Goal: Task Accomplishment & Management: Manage account settings

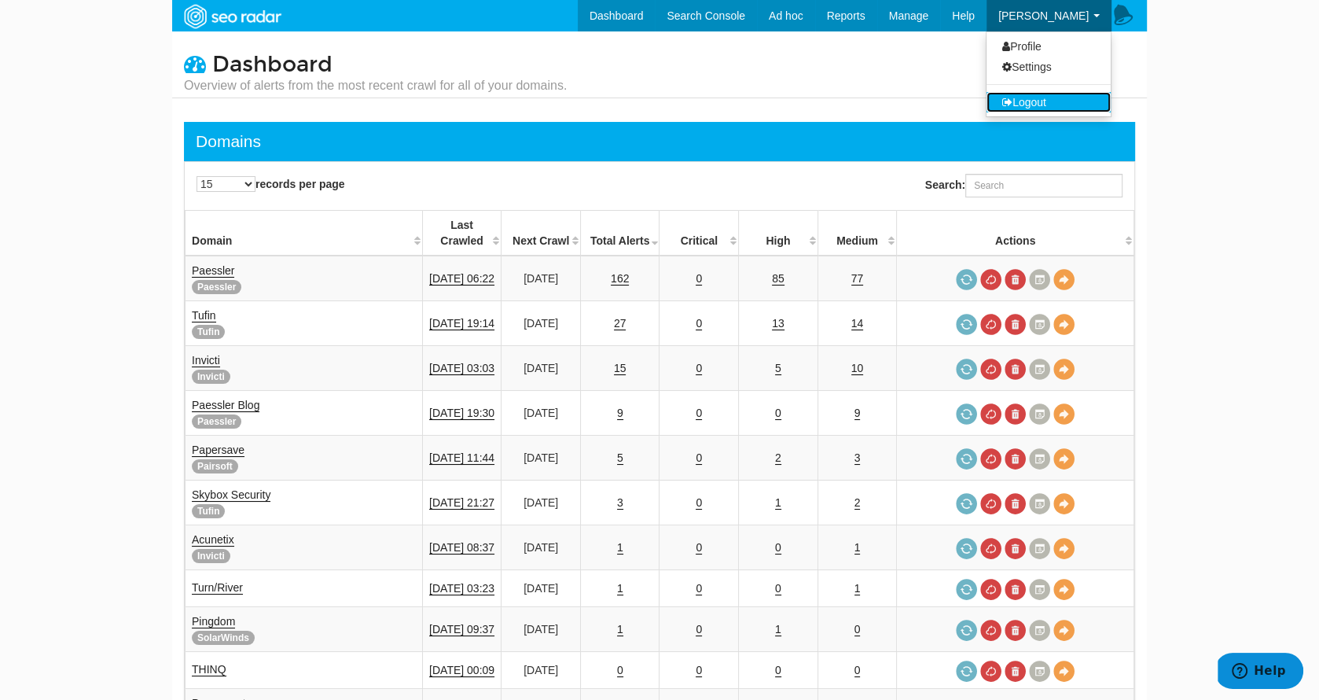
click at [1036, 95] on link "Logout" at bounding box center [1048, 102] width 124 height 20
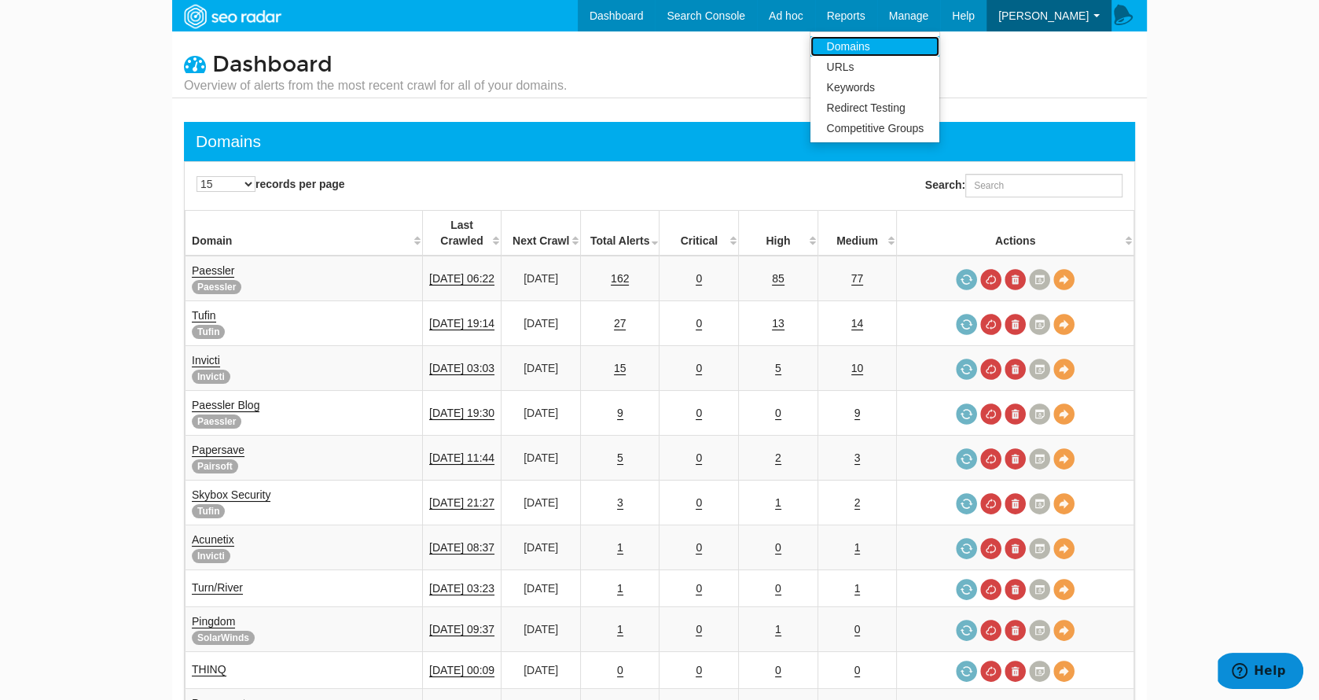
click at [899, 47] on link "Domains" at bounding box center [874, 46] width 129 height 20
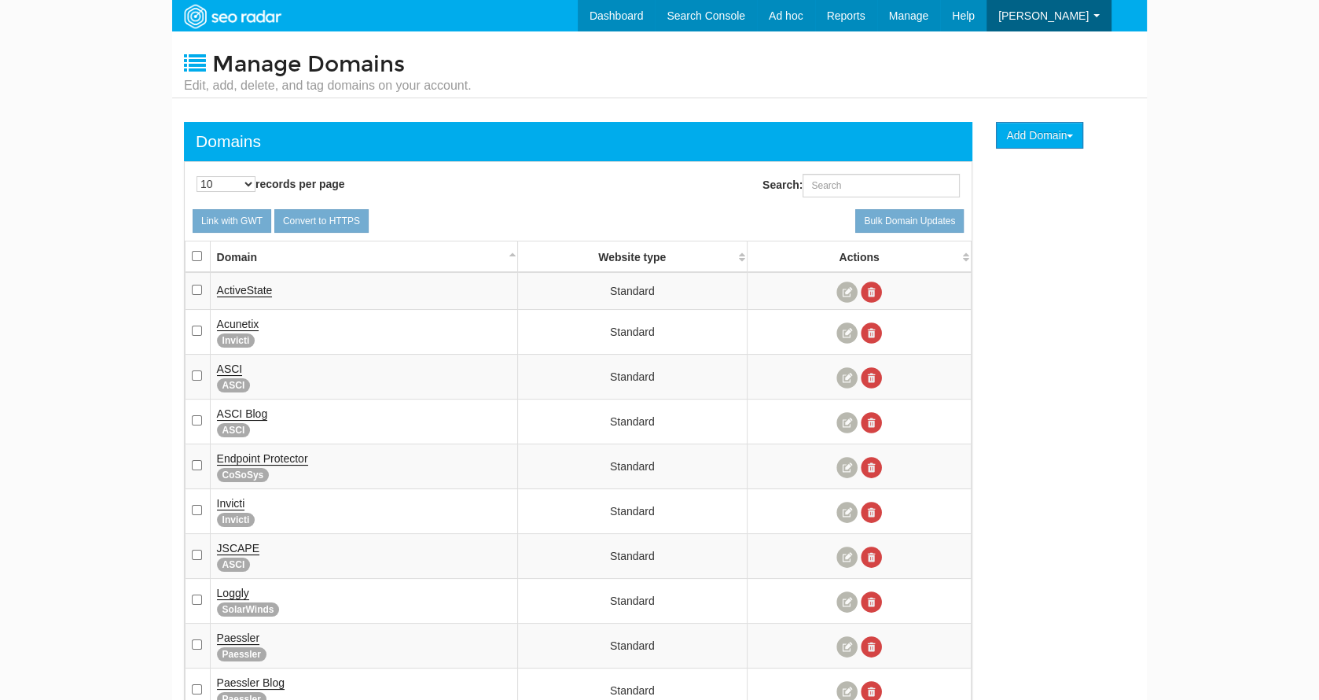
scroll to position [63, 0]
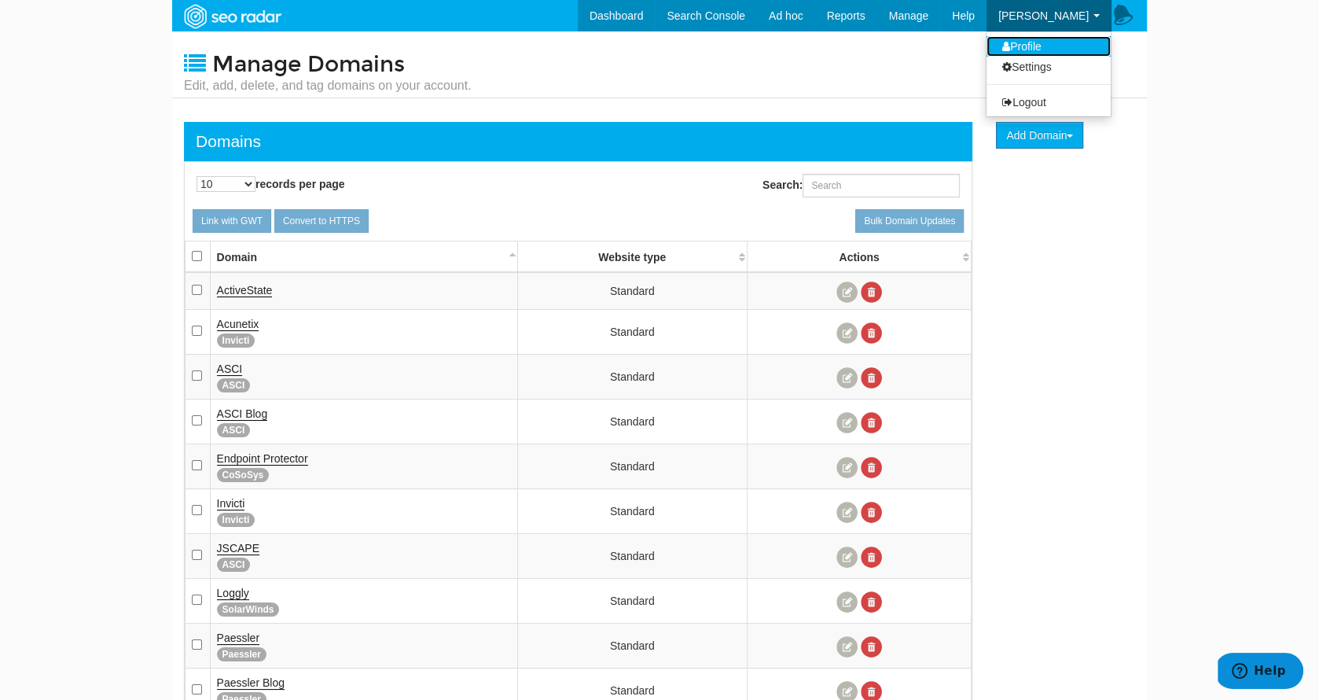
click at [1046, 46] on link "Profile" at bounding box center [1048, 46] width 124 height 20
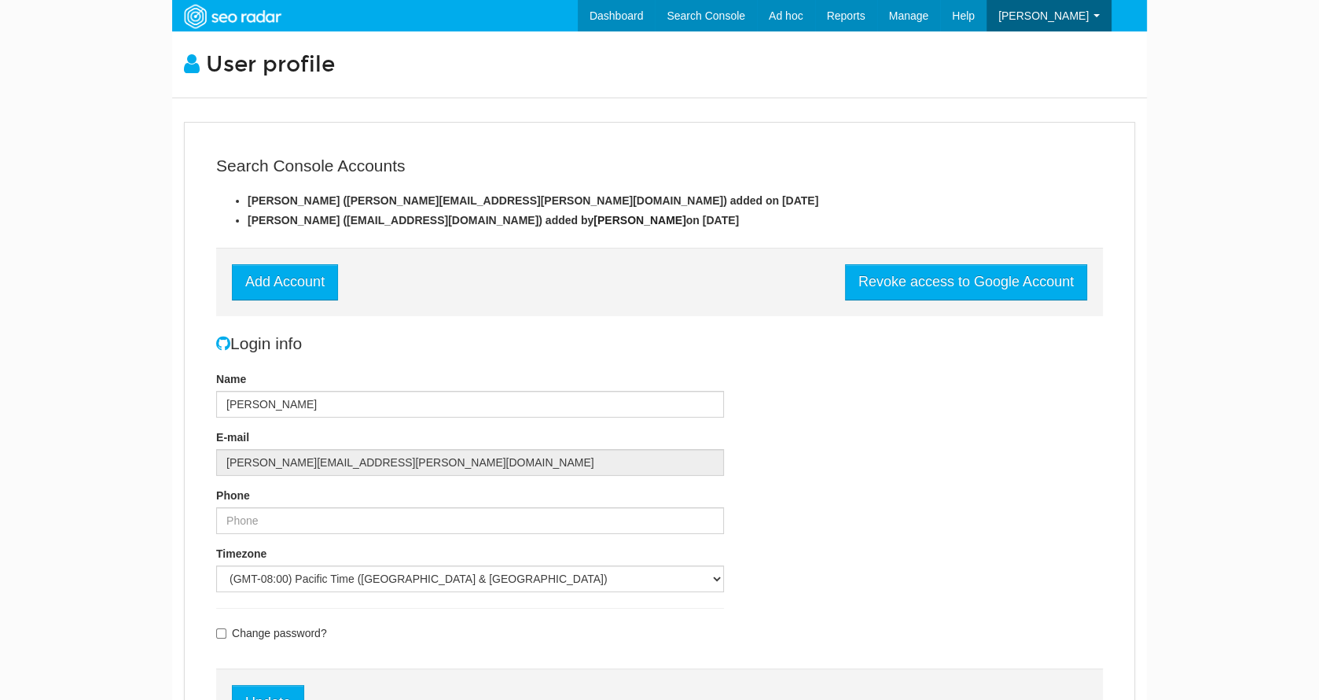
scroll to position [63, 0]
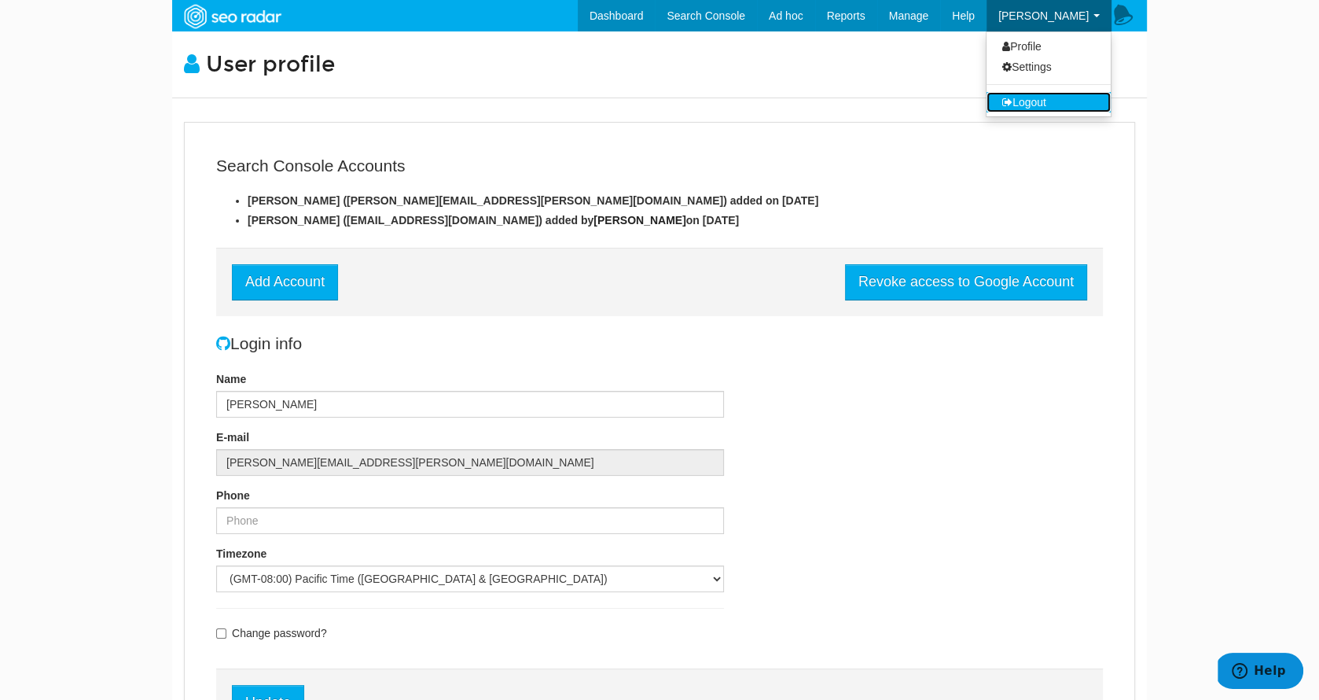
click at [1040, 95] on link "Logout" at bounding box center [1048, 102] width 124 height 20
